Goal: Find specific page/section: Find specific page/section

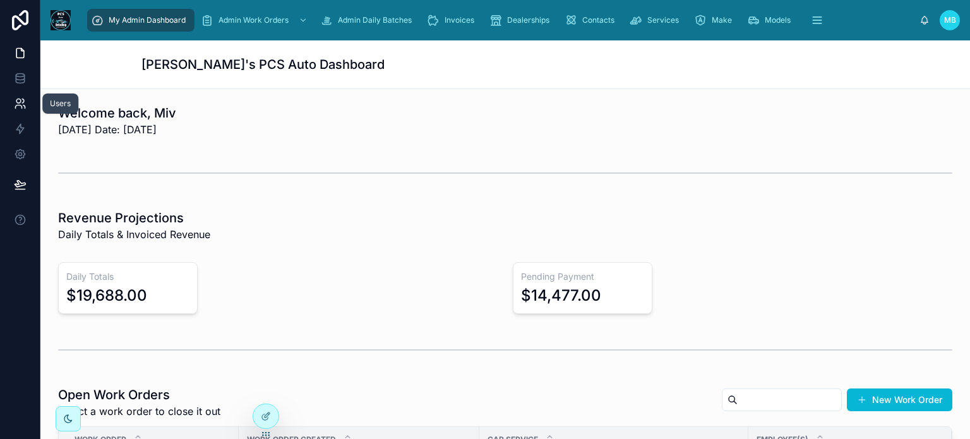
click at [23, 99] on icon at bounding box center [23, 101] width 2 height 4
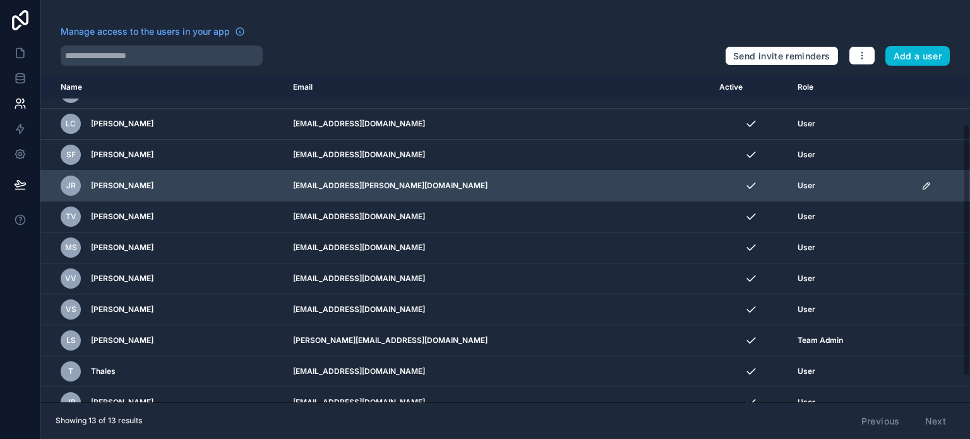
scroll to position [96, 0]
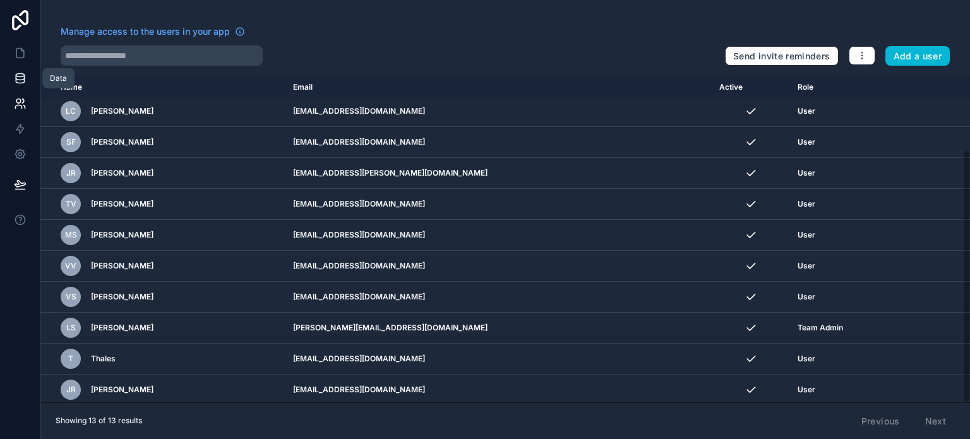
click at [19, 78] on icon at bounding box center [20, 78] width 13 height 13
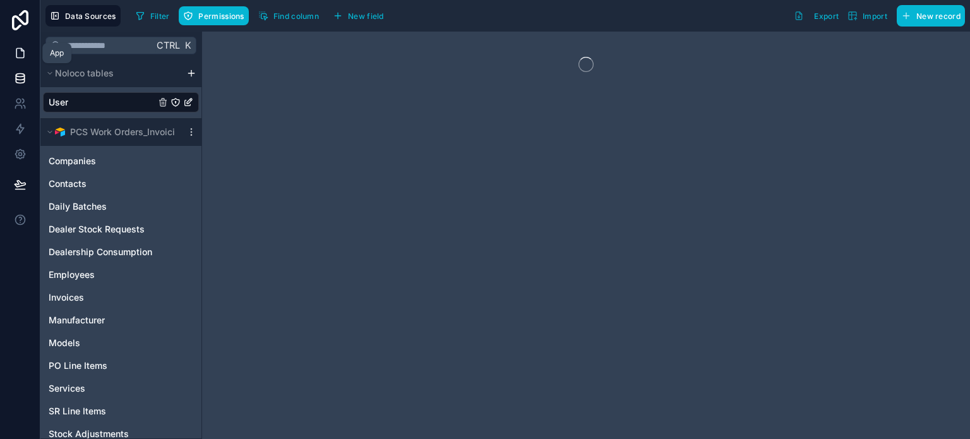
click at [22, 55] on icon at bounding box center [20, 53] width 13 height 13
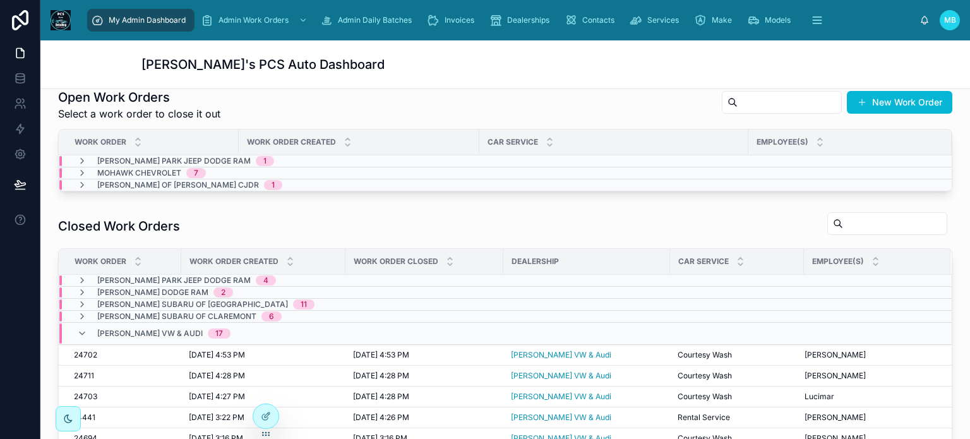
scroll to position [316, 0]
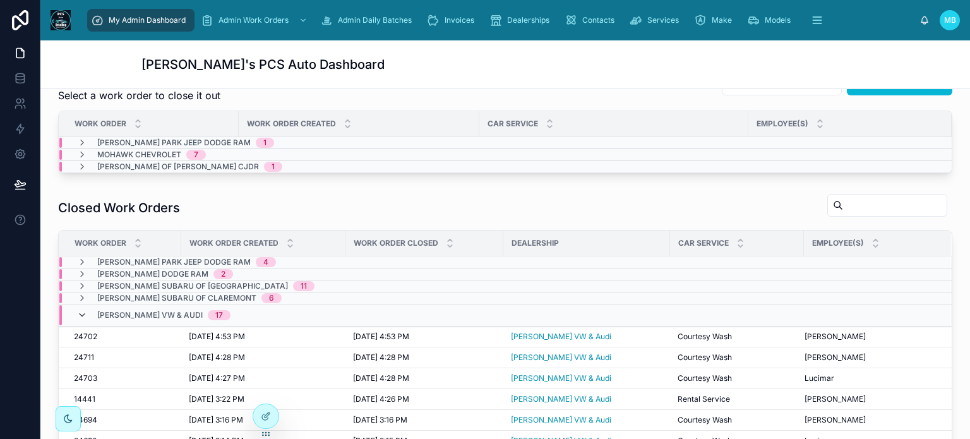
click at [82, 312] on icon at bounding box center [82, 315] width 10 height 10
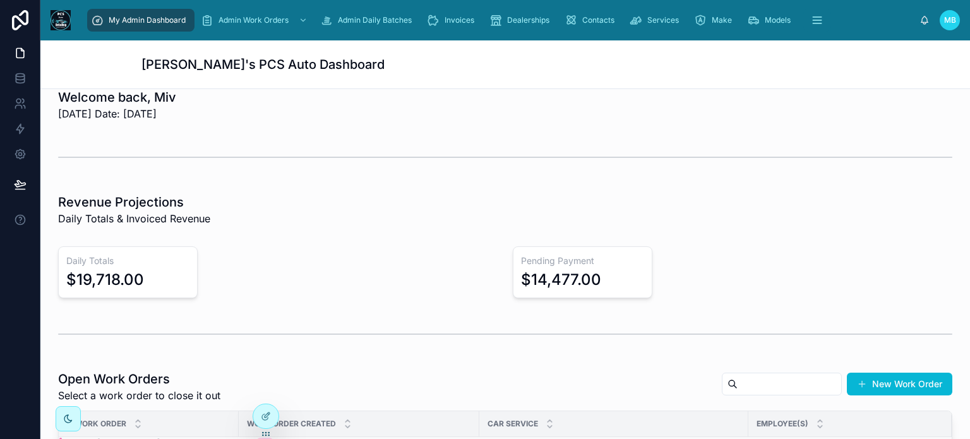
scroll to position [0, 0]
